Goal: Task Accomplishment & Management: Manage account settings

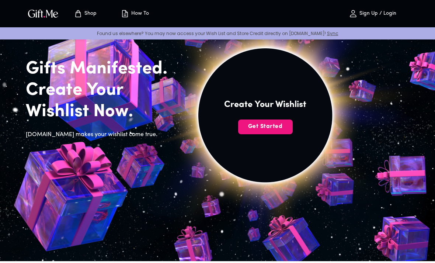
scroll to position [39, 0]
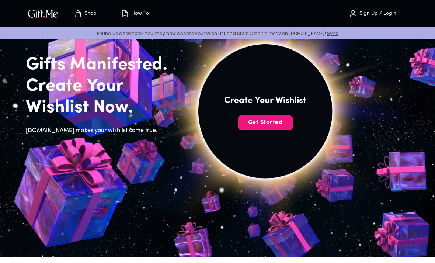
click at [275, 117] on button "Get Started" at bounding box center [265, 122] width 55 height 15
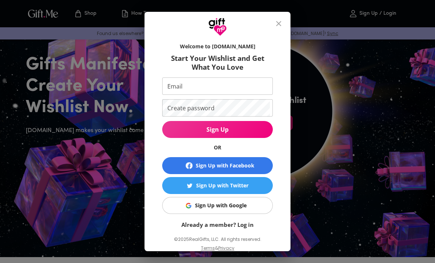
click at [254, 208] on span "Sign Up with Google" at bounding box center [216, 205] width 101 height 8
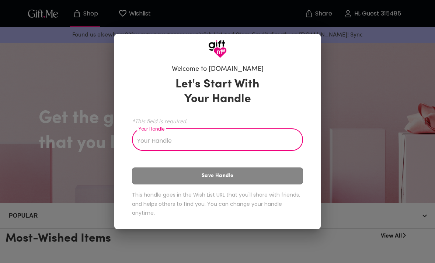
click at [274, 140] on input "Your Handle" at bounding box center [213, 140] width 163 height 21
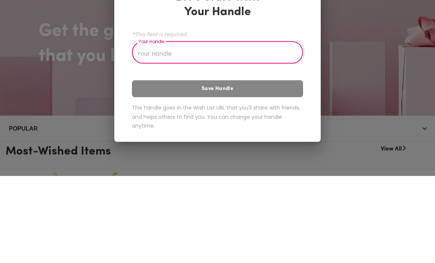
type input "J"
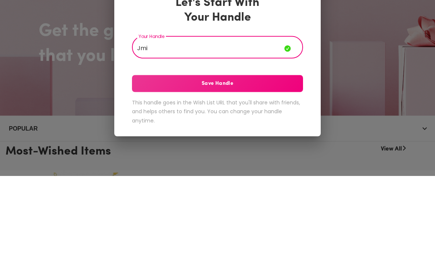
type input "Jmi"
click at [286, 167] on span "Save Handle" at bounding box center [217, 171] width 171 height 8
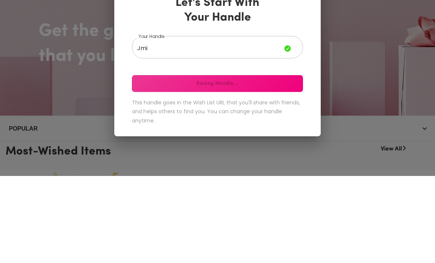
scroll to position [87, 0]
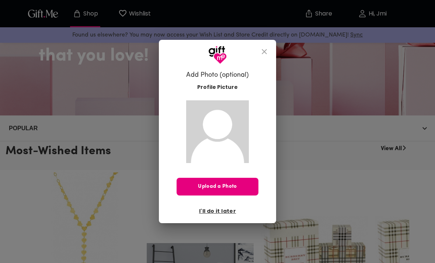
click at [265, 48] on icon "close" at bounding box center [264, 51] width 9 height 9
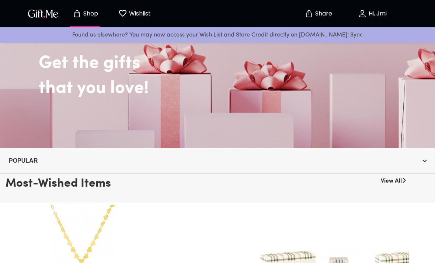
scroll to position [54, 0]
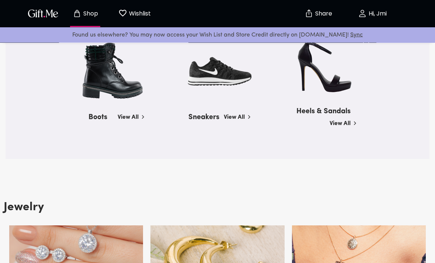
scroll to position [882, 0]
